Goal: Information Seeking & Learning: Compare options

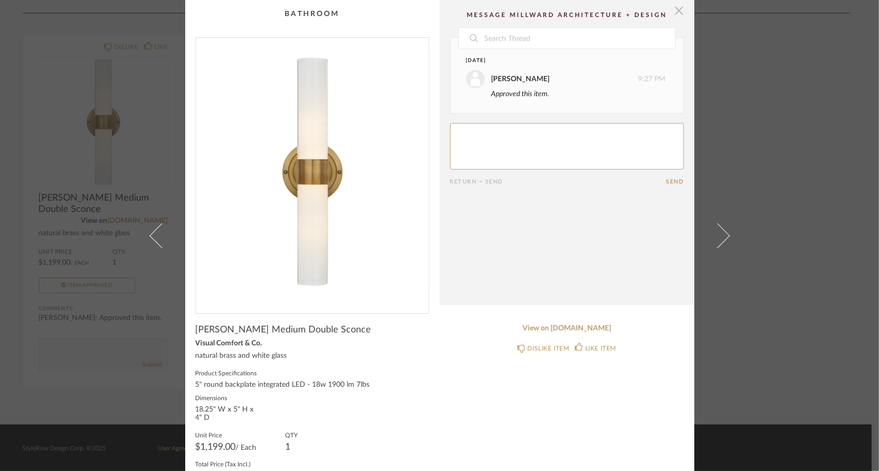
click at [670, 12] on span "button" at bounding box center [679, 10] width 21 height 21
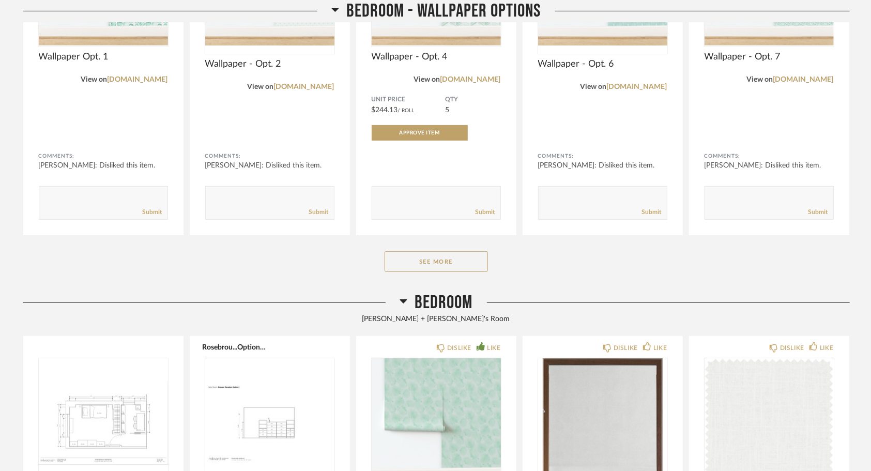
scroll to position [310, 0]
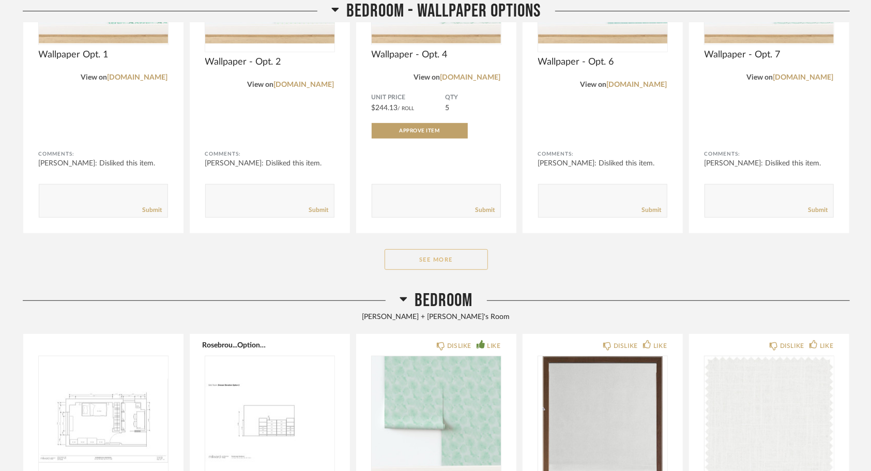
click at [433, 253] on button "See More" at bounding box center [436, 259] width 103 height 21
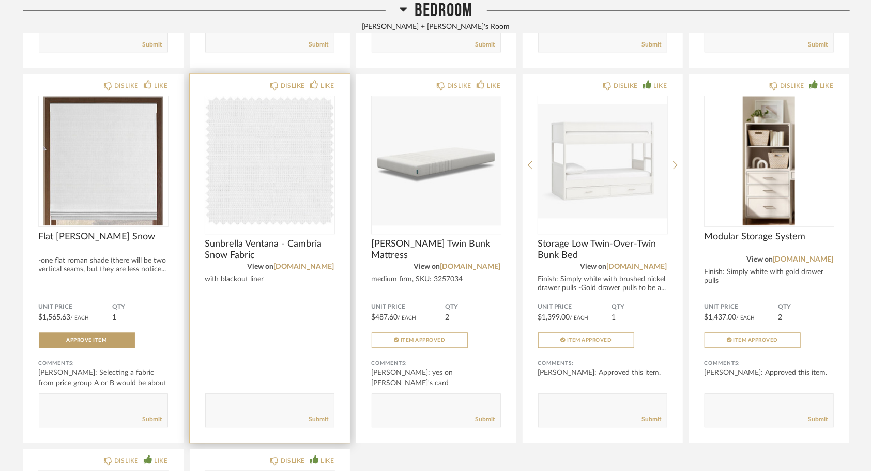
scroll to position [1603, 0]
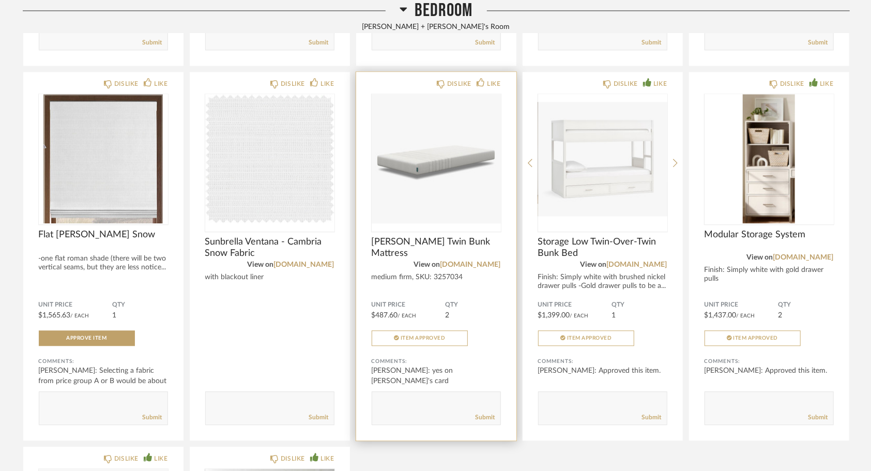
click at [414, 239] on span "[PERSON_NAME] Twin Bunk Mattress" at bounding box center [436, 247] width 129 height 23
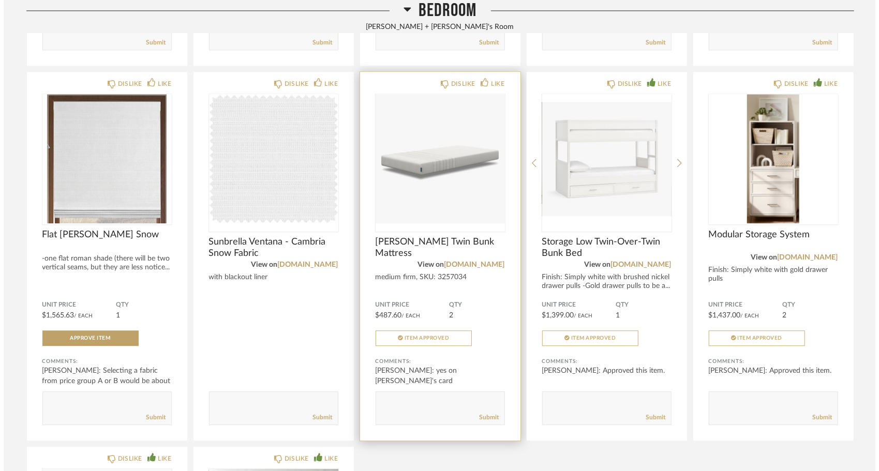
scroll to position [0, 0]
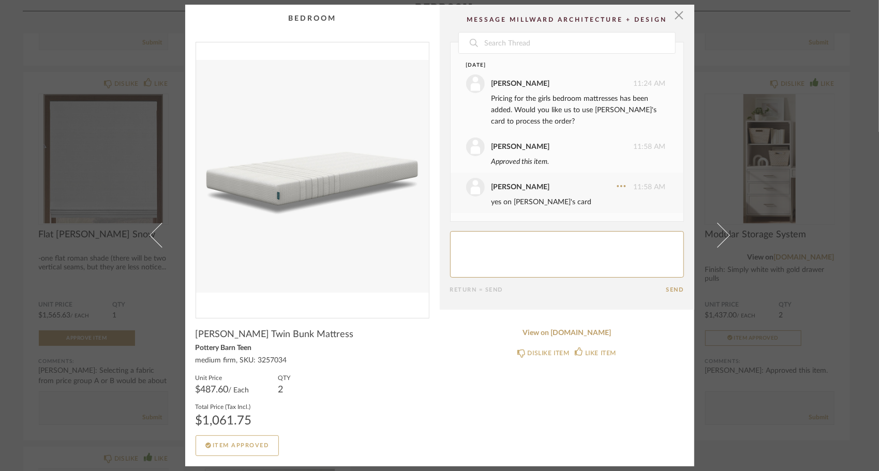
drag, startPoint x: 266, startPoint y: 417, endPoint x: 192, endPoint y: 415, distance: 74.0
click at [195, 415] on div "Total Price (Tax Incl.) $1,061.75" at bounding box center [312, 414] width 234 height 25
copy div "$1,061.75"
click at [676, 15] on span "button" at bounding box center [679, 15] width 21 height 21
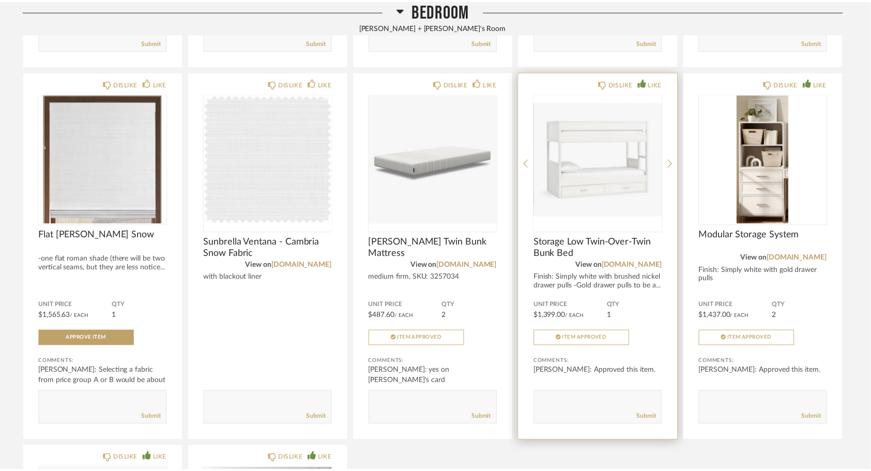
scroll to position [1603, 0]
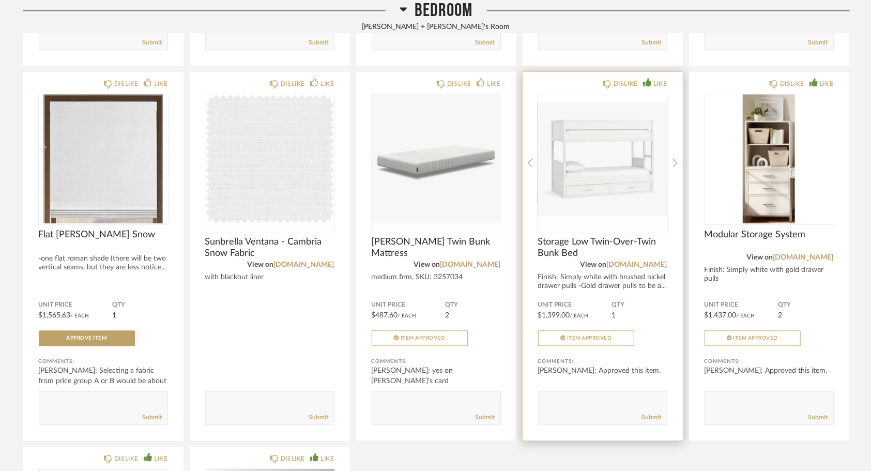
click at [588, 238] on span "Storage Low Twin-Over-Twin Bunk Bed" at bounding box center [602, 247] width 129 height 23
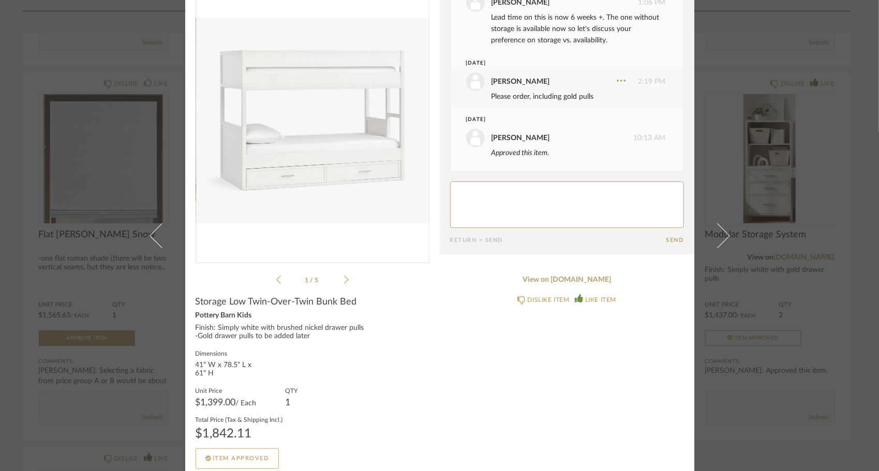
scroll to position [58, 0]
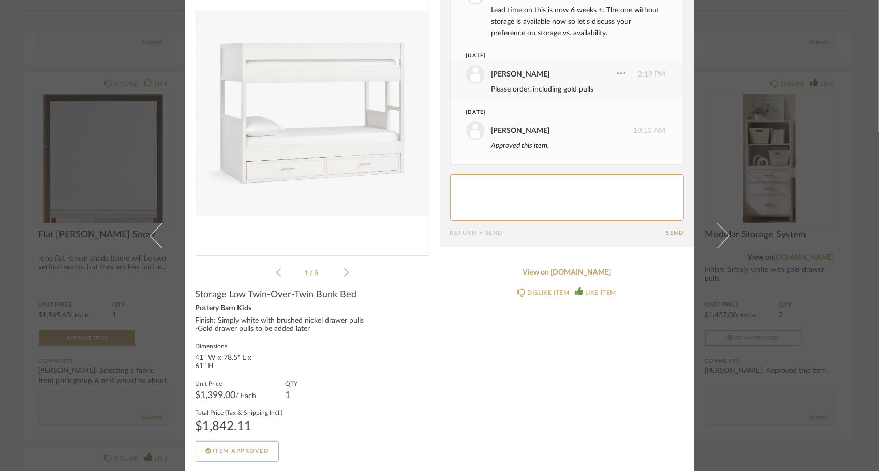
drag, startPoint x: 259, startPoint y: 427, endPoint x: 188, endPoint y: 427, distance: 70.3
click at [188, 427] on cpp-summary-info "Storage Low Twin-Over-Twin Bunk Bed Pottery Barn Kids Finish: Simply white with…" at bounding box center [312, 370] width 254 height 183
copy div "$1,842.11"
click at [814, 124] on div "× 1 / 5 Date [DATE] [PERSON_NAME] 10:27 AM Liked this item. [PERSON_NAME] 10:28…" at bounding box center [439, 235] width 879 height 471
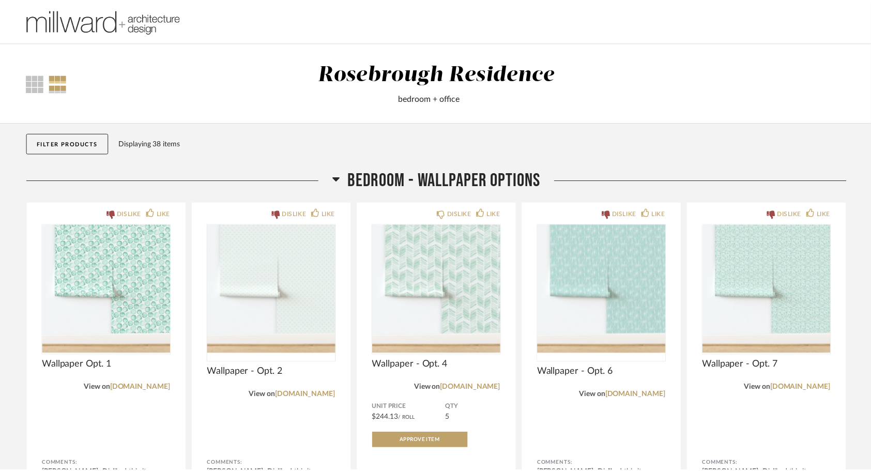
scroll to position [1603, 0]
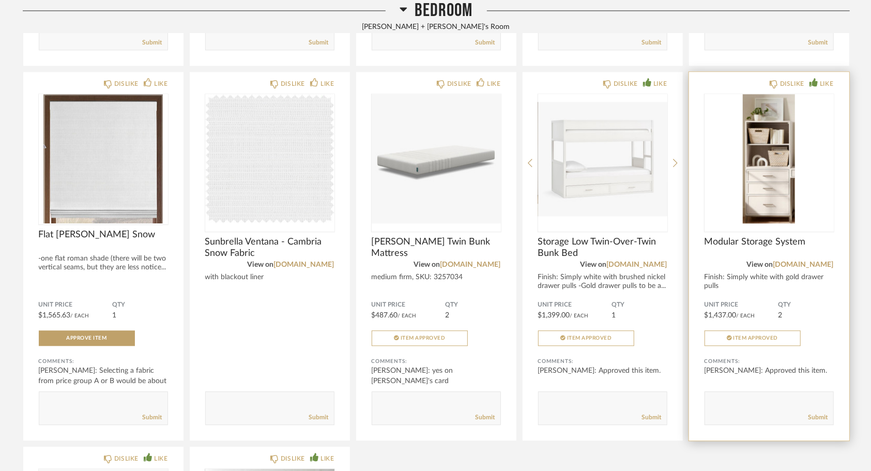
click at [734, 238] on span "Modular Storage System" at bounding box center [769, 241] width 129 height 11
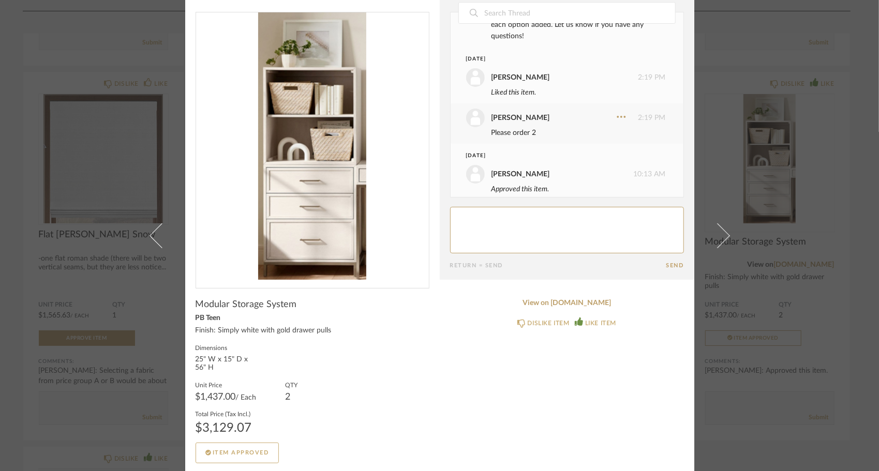
scroll to position [27, 0]
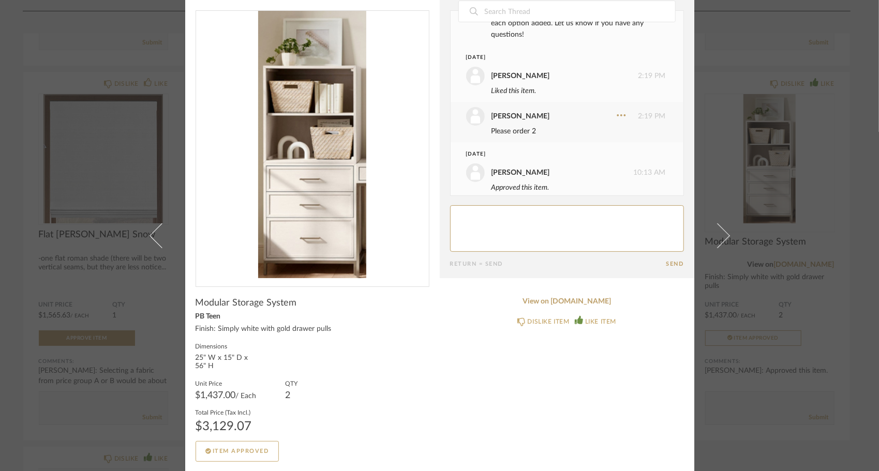
drag, startPoint x: 264, startPoint y: 431, endPoint x: 191, endPoint y: 424, distance: 73.3
click at [191, 424] on cpp-summary-info "Modular Storage System PB Teen Finish: Simply white with gold drawer pulls Dime…" at bounding box center [312, 374] width 254 height 175
copy div "$3,129.07"
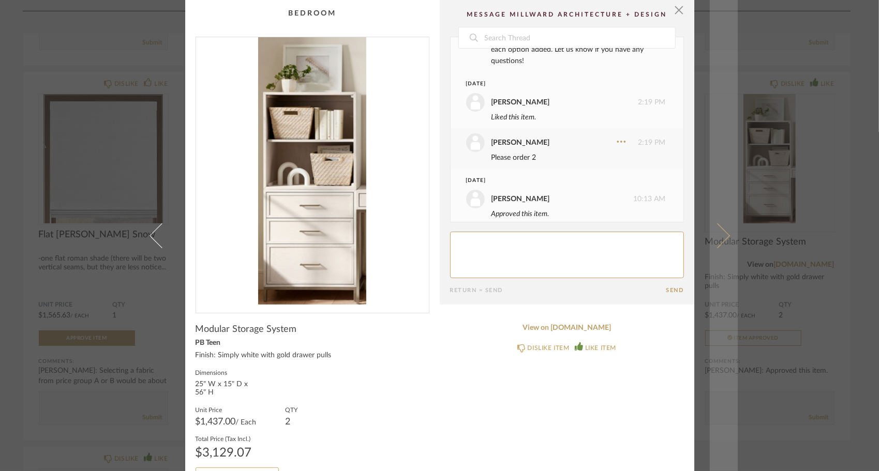
scroll to position [0, 0]
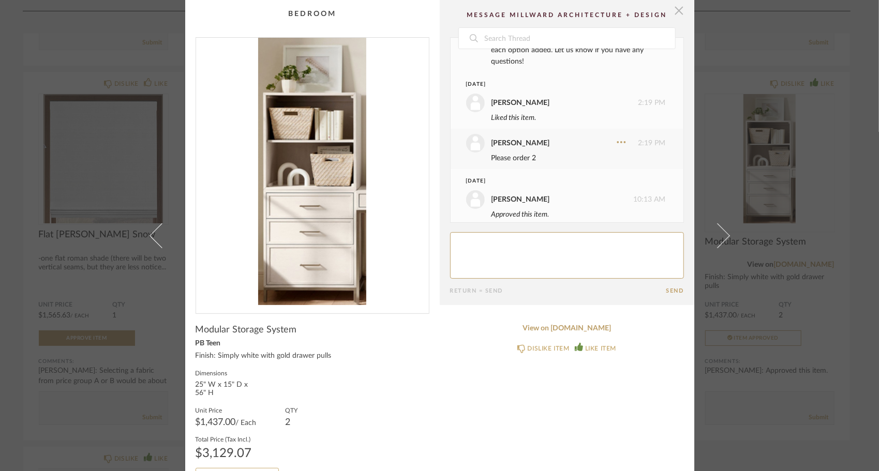
click at [674, 11] on span "button" at bounding box center [679, 10] width 21 height 21
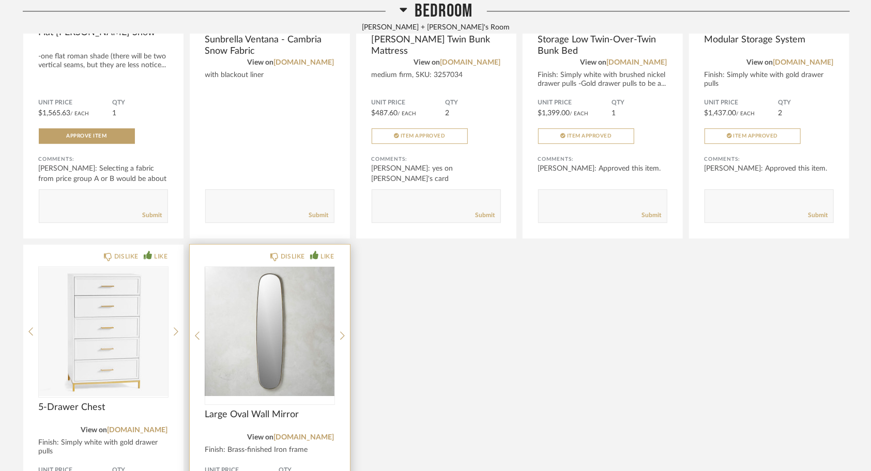
scroll to position [1810, 0]
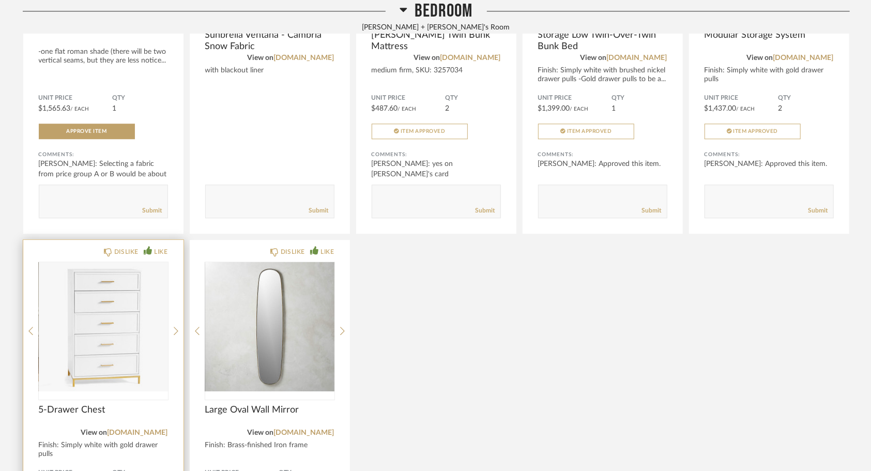
click at [83, 409] on span "5-Drawer Chest" at bounding box center [103, 409] width 129 height 11
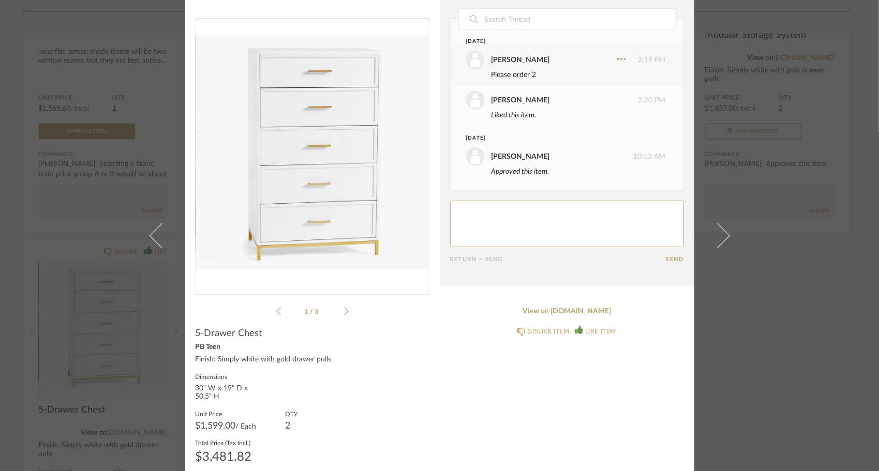
scroll to position [50, 0]
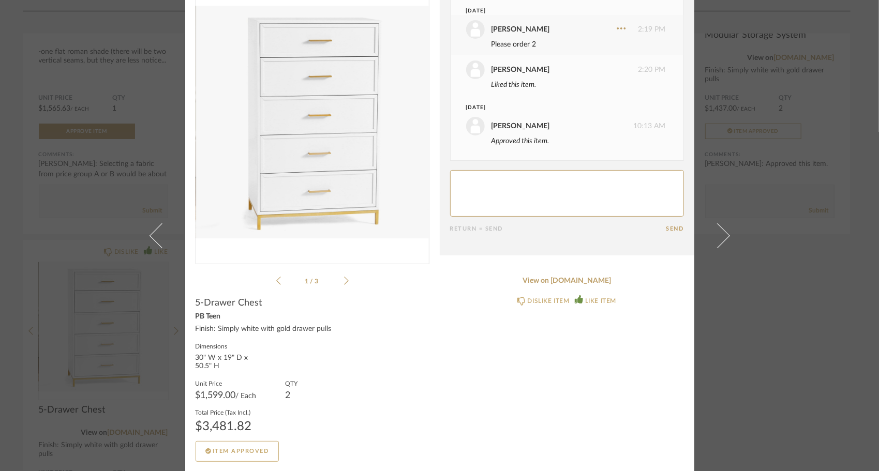
drag, startPoint x: 285, startPoint y: 422, endPoint x: 193, endPoint y: 428, distance: 92.8
click at [195, 428] on div "Total Price (Tax Incl.) $3,481.82" at bounding box center [312, 420] width 234 height 25
copy div "$3,481.82"
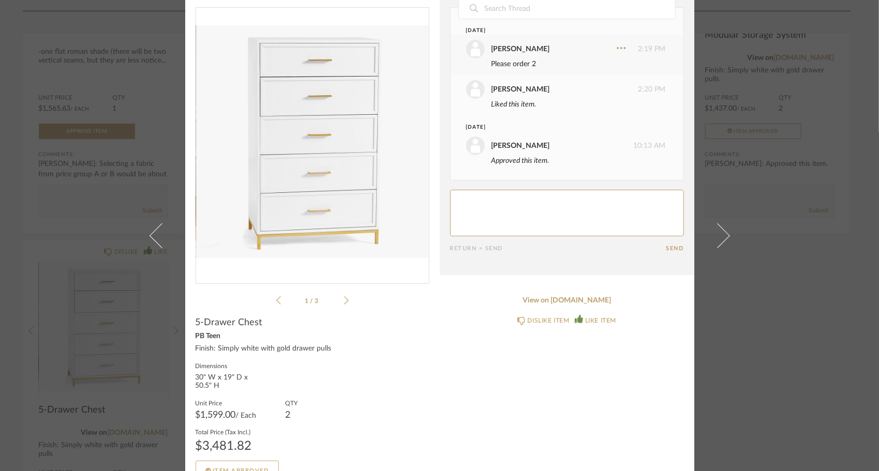
scroll to position [0, 0]
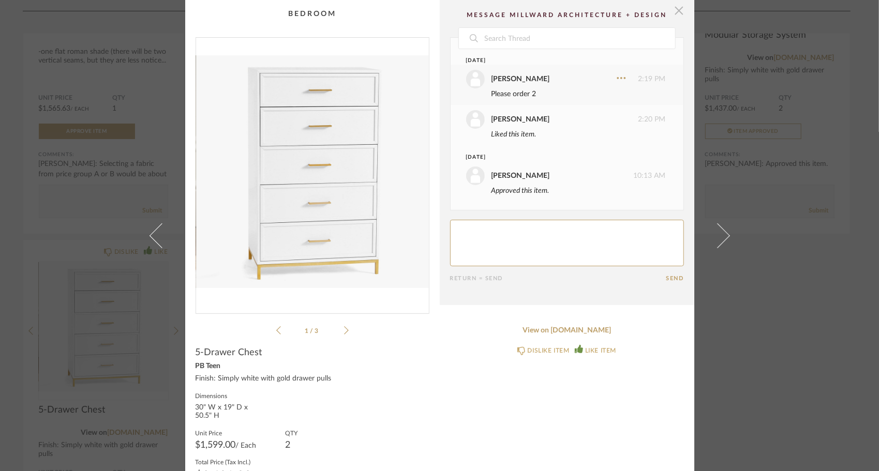
click at [676, 9] on span "button" at bounding box center [679, 10] width 21 height 21
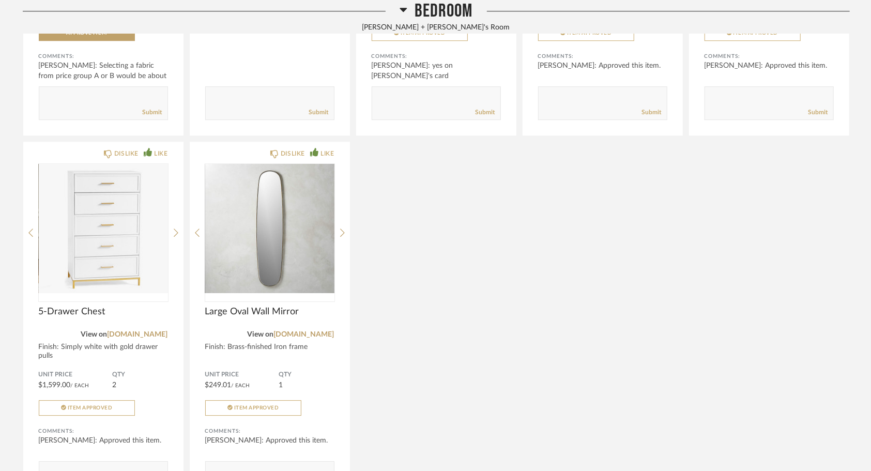
scroll to position [1914, 0]
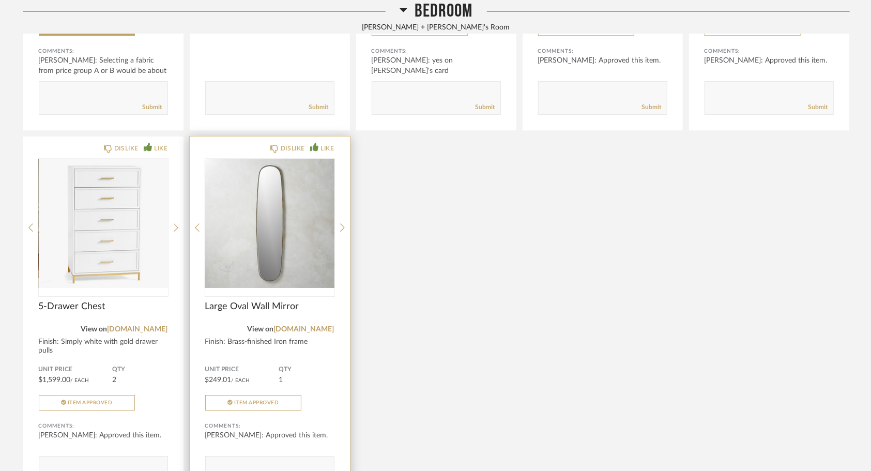
click at [269, 309] on span "Large Oval Wall Mirror" at bounding box center [269, 306] width 129 height 11
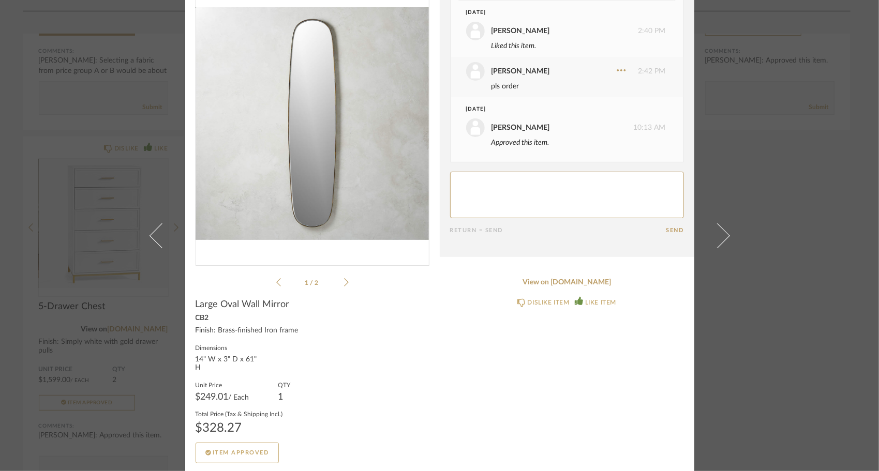
scroll to position [50, 0]
drag, startPoint x: 249, startPoint y: 424, endPoint x: 184, endPoint y: 427, distance: 65.2
click at [185, 427] on cpp-summary-info "Large Oval Wall Mirror CB2 Finish: Brass-finished Iron frame Dimensions 14" W x…" at bounding box center [312, 374] width 254 height 175
copy div "$328.27"
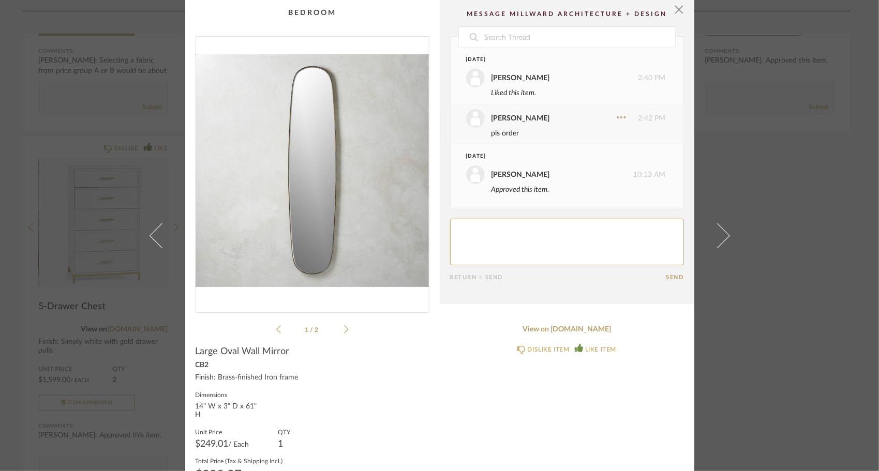
scroll to position [0, 0]
click at [674, 6] on span "button" at bounding box center [679, 10] width 21 height 21
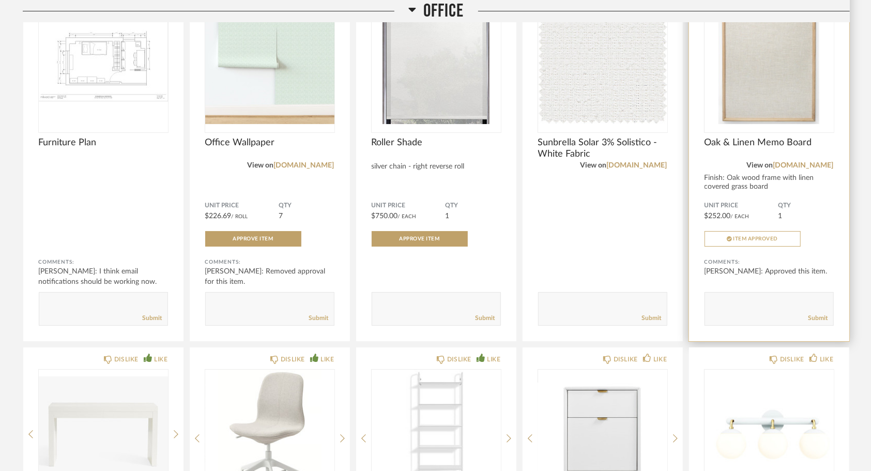
scroll to position [2534, 0]
click at [770, 146] on span "Oak & Linen Memo Board" at bounding box center [769, 144] width 129 height 11
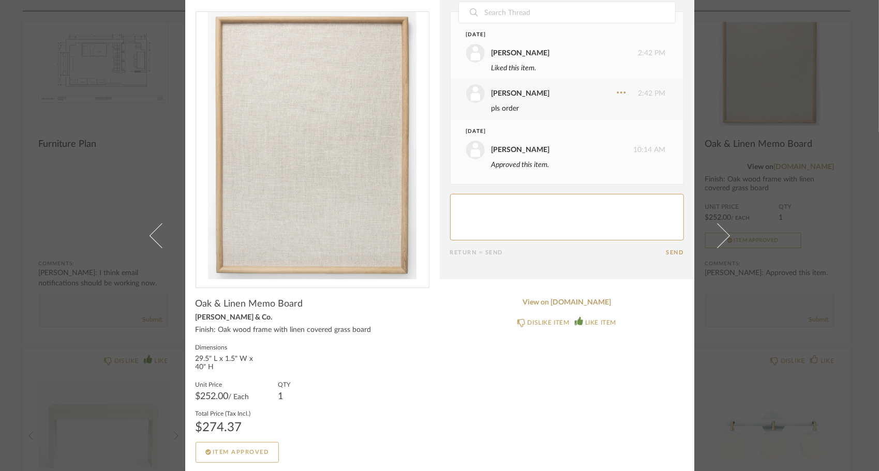
scroll to position [27, 0]
drag, startPoint x: 245, startPoint y: 423, endPoint x: 188, endPoint y: 425, distance: 56.4
click at [188, 425] on cpp-summary-info "Oak & Linen Memo Board [PERSON_NAME] & Co. Finish: Oak wood frame with linen co…" at bounding box center [312, 374] width 254 height 175
copy div "$274.37"
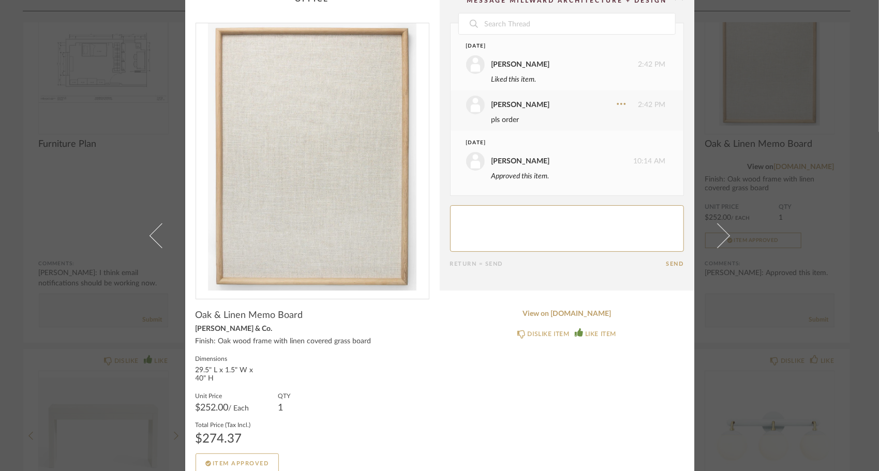
scroll to position [0, 0]
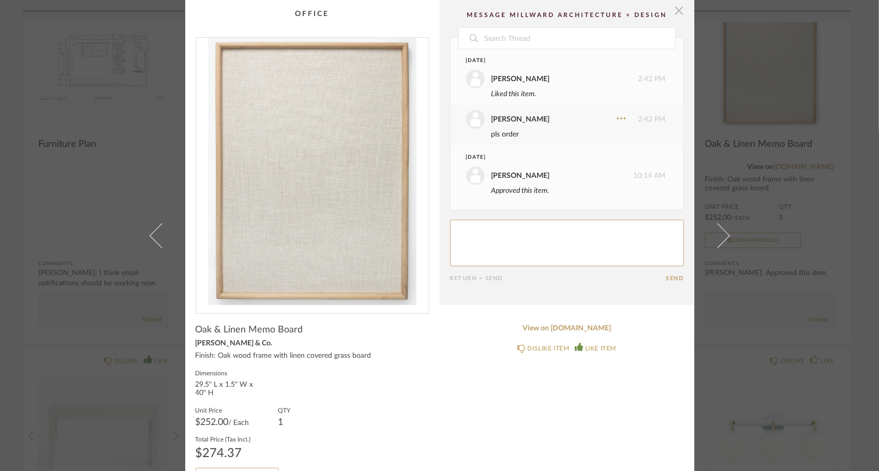
click at [675, 13] on span "button" at bounding box center [679, 10] width 21 height 21
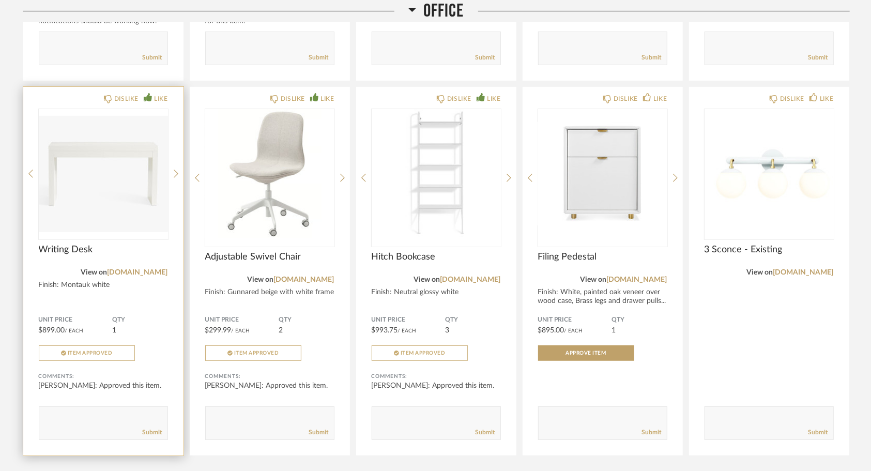
scroll to position [2793, 0]
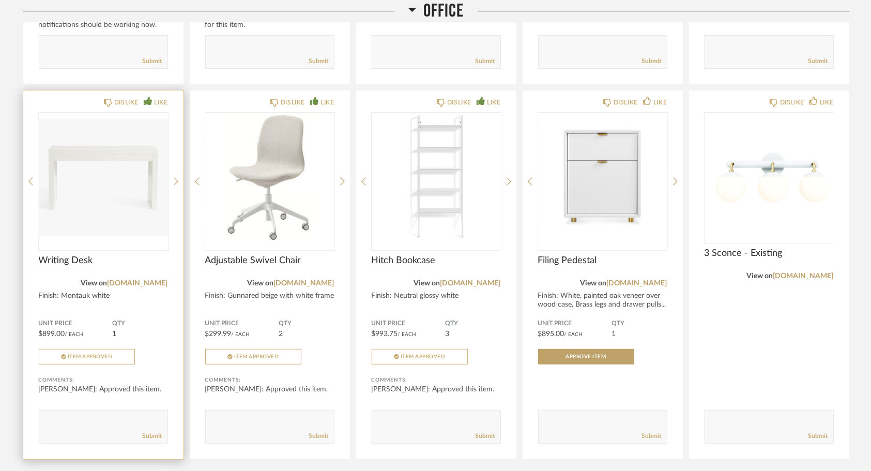
click at [72, 262] on span "Writing Desk" at bounding box center [103, 260] width 129 height 11
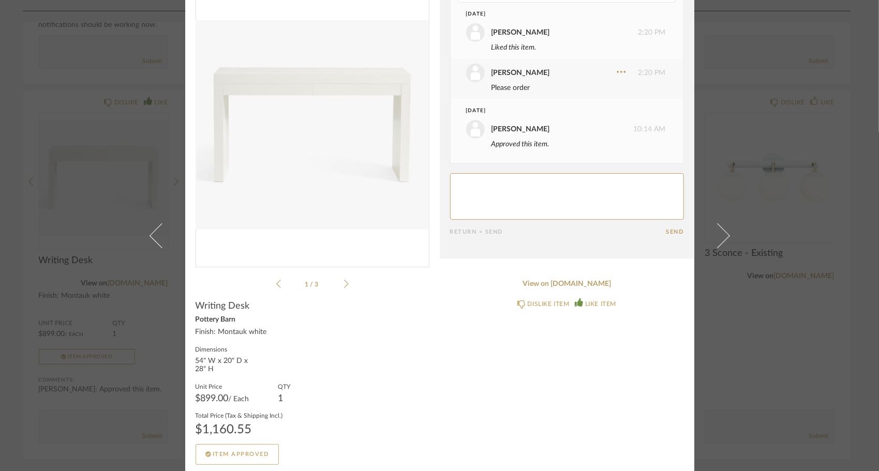
scroll to position [50, 0]
drag, startPoint x: 255, startPoint y: 425, endPoint x: 189, endPoint y: 435, distance: 66.9
click at [189, 435] on cpp-summary-info "Writing Desk Pottery Barn Finish: Montauk white Dimensions 54" W x 20" D x 28" …" at bounding box center [312, 374] width 254 height 175
copy div "$1,160.55"
click at [107, 307] on div "× 1 / 3 Date [DATE] [PERSON_NAME] 2:20 PM Liked this item. [PERSON_NAME] 2:20 P…" at bounding box center [439, 235] width 879 height 471
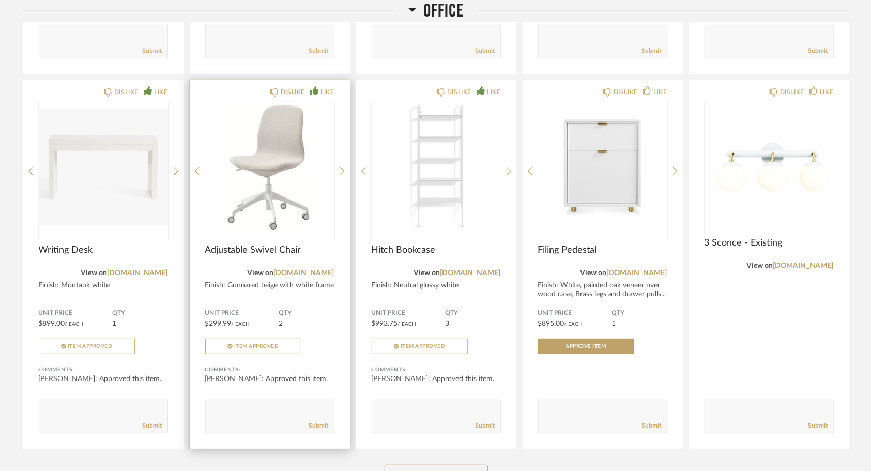
scroll to position [2844, 0]
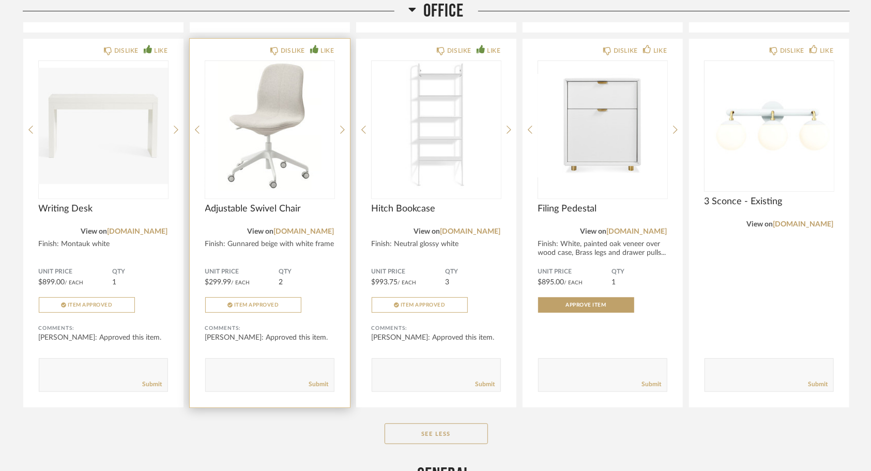
click at [225, 208] on span "Adjustable Swivel Chair" at bounding box center [269, 208] width 129 height 11
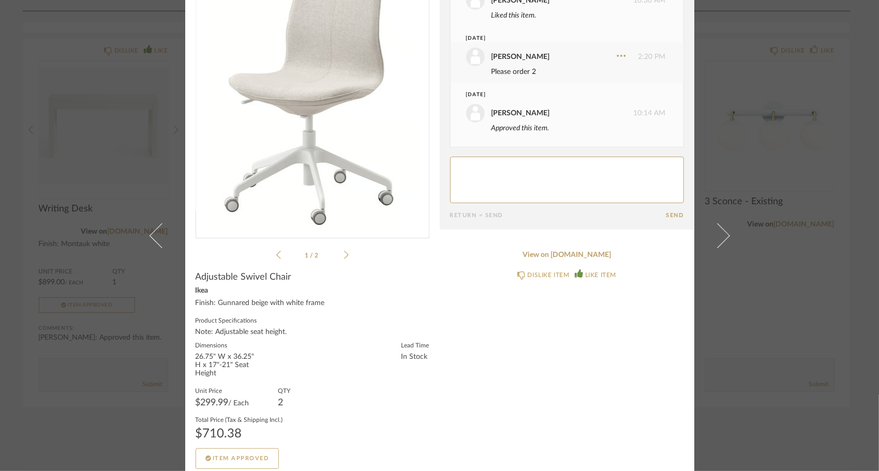
scroll to position [83, 0]
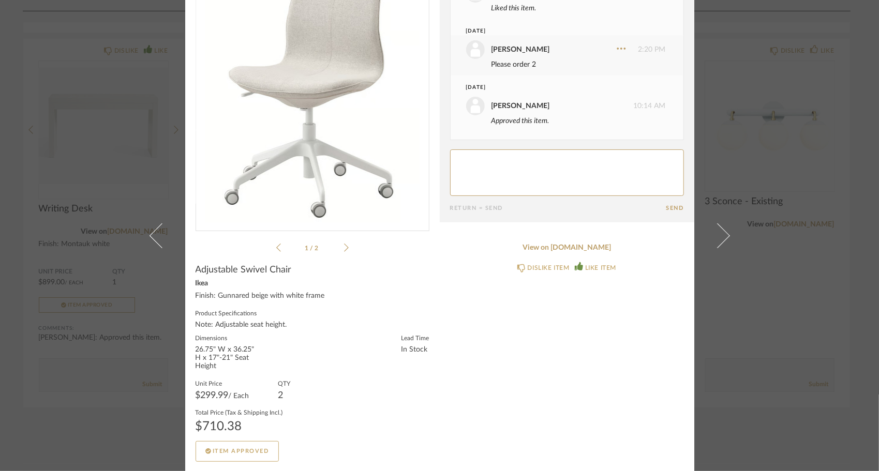
drag, startPoint x: 245, startPoint y: 425, endPoint x: 180, endPoint y: 432, distance: 65.1
click at [180, 432] on div "× 1 / 2 Date [DATE] [PERSON_NAME] 10:36 AM Liked this item. [DATE] [PERSON_NAME…" at bounding box center [440, 194] width 596 height 555
copy div "$710.38"
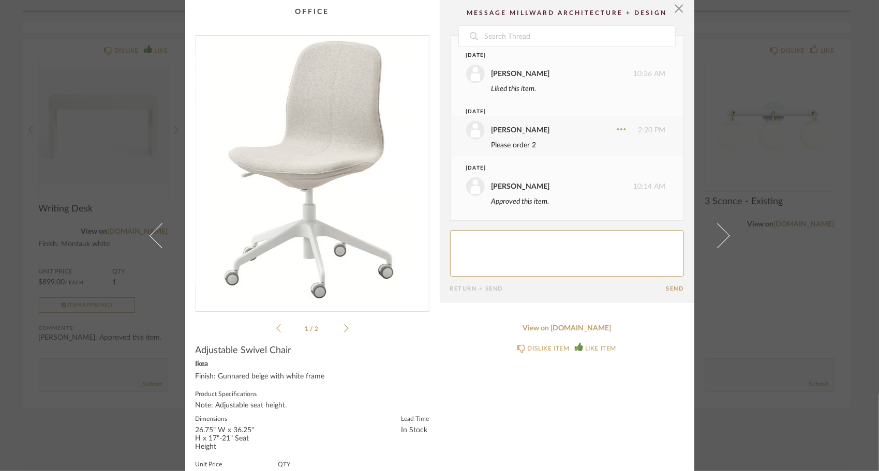
scroll to position [0, 0]
click at [676, 9] on span "button" at bounding box center [679, 10] width 21 height 21
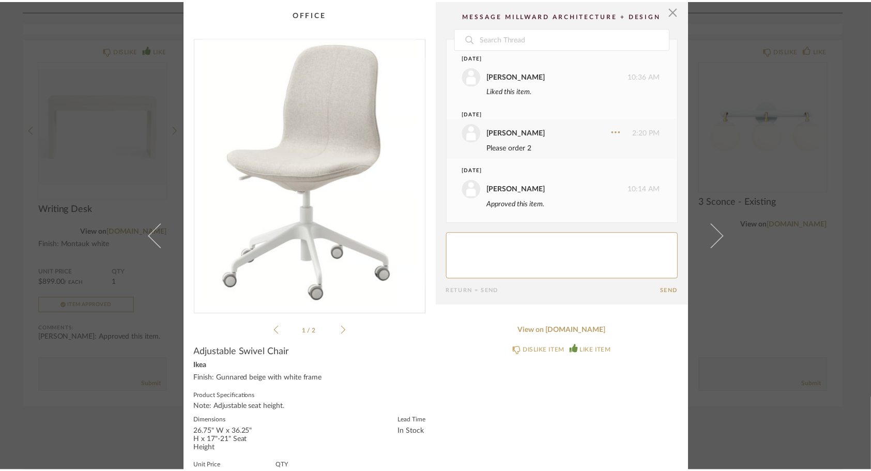
scroll to position [2844, 0]
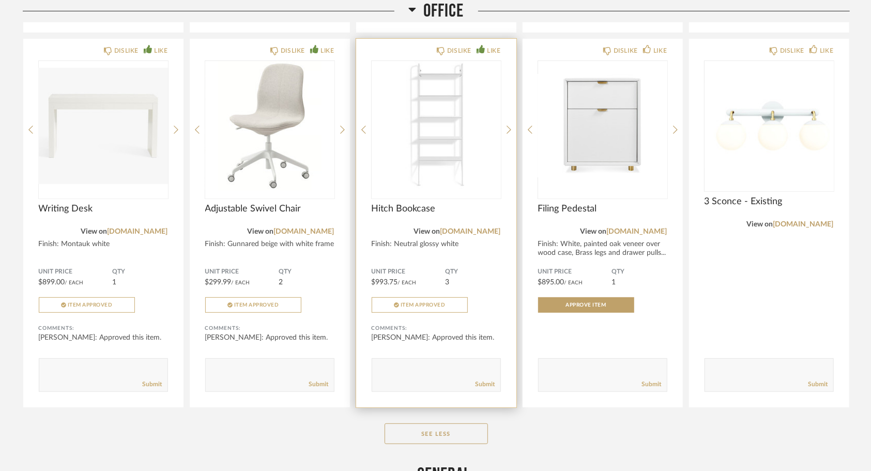
click at [410, 208] on span "Hitch Bookcase" at bounding box center [436, 208] width 129 height 11
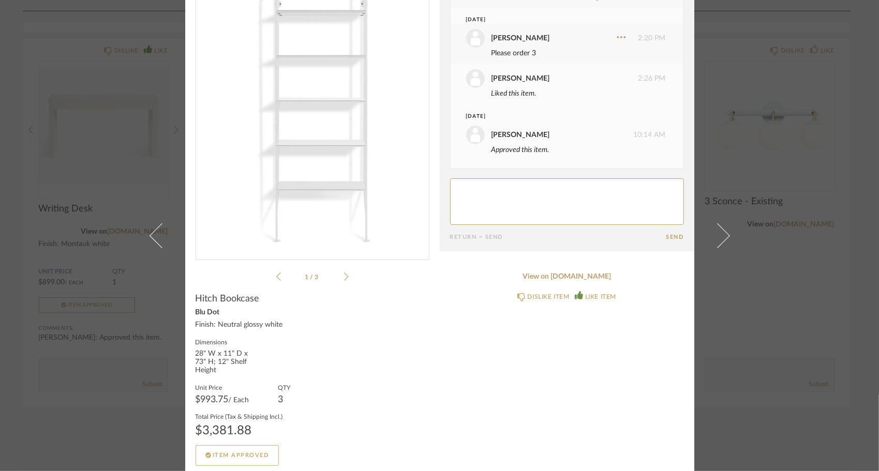
scroll to position [58, 0]
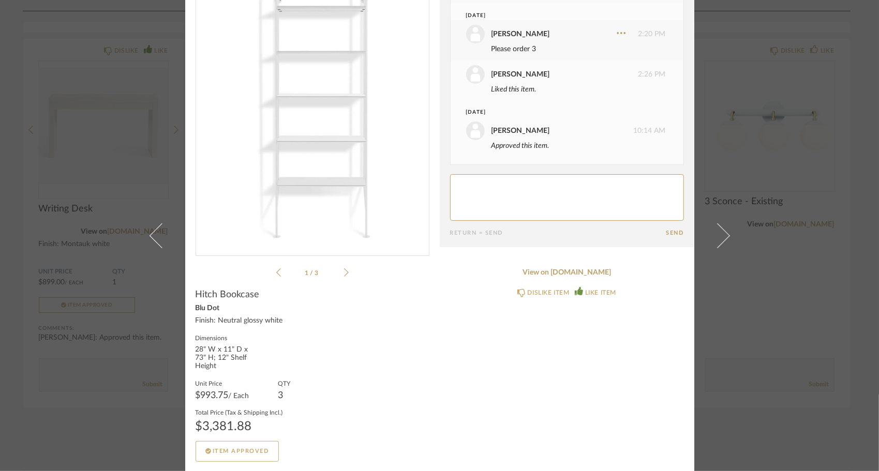
drag, startPoint x: 255, startPoint y: 428, endPoint x: 185, endPoint y: 426, distance: 70.4
click at [185, 426] on cpp-summary-info "Hitch Bookcase Blu Dot Finish: Neutral glossy white Dimensions 28" W x 11" D x …" at bounding box center [312, 370] width 254 height 183
copy div "$3,381.88"
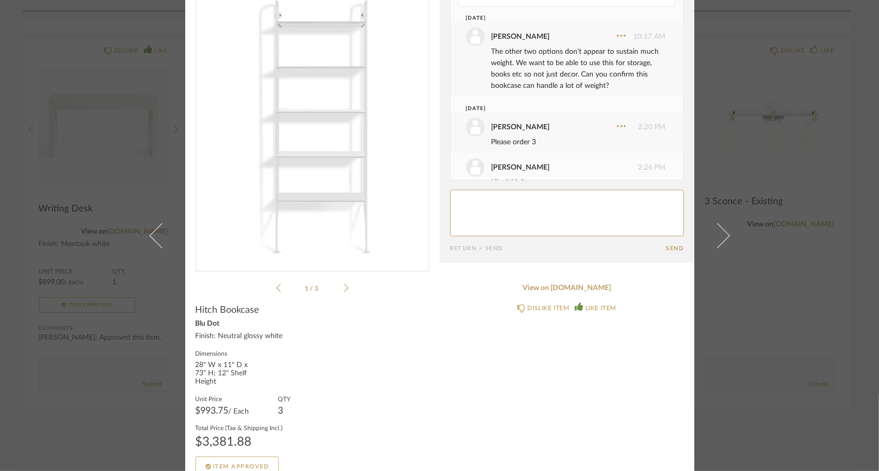
scroll to position [0, 0]
